Goal: Find specific page/section: Find specific page/section

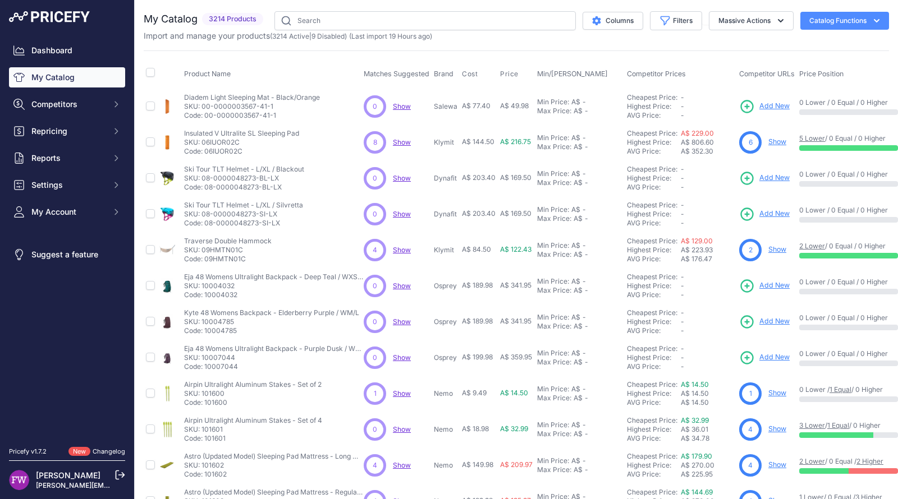
click at [400, 108] on span "Show" at bounding box center [402, 106] width 18 height 8
click at [778, 141] on link "Show" at bounding box center [777, 142] width 18 height 8
